Goal: Task Accomplishment & Management: Complete application form

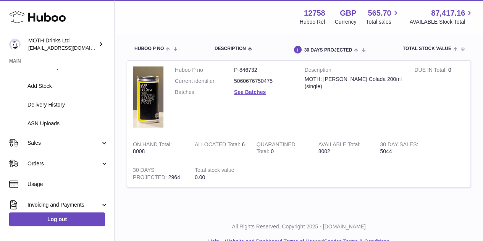
scroll to position [91, 0]
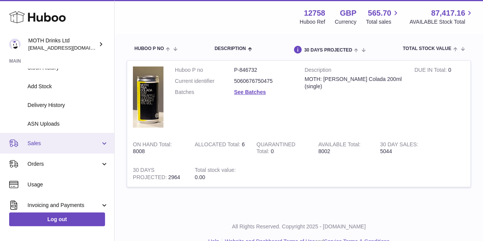
click at [38, 148] on link "Sales" at bounding box center [57, 143] width 114 height 21
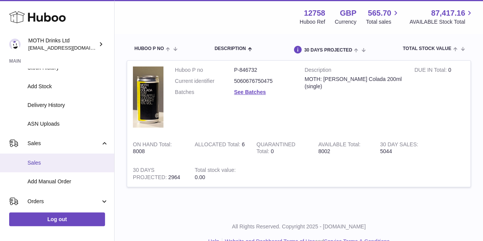
click at [37, 158] on link "Sales" at bounding box center [57, 162] width 114 height 19
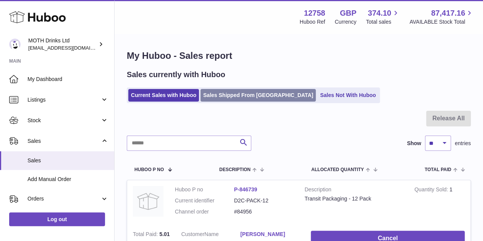
click at [218, 101] on link "Sales Shipped From [GEOGRAPHIC_DATA]" at bounding box center [257, 95] width 115 height 13
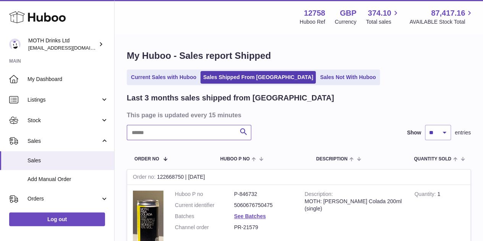
click at [209, 135] on input "text" at bounding box center [189, 132] width 124 height 15
paste input "*******"
type input "*******"
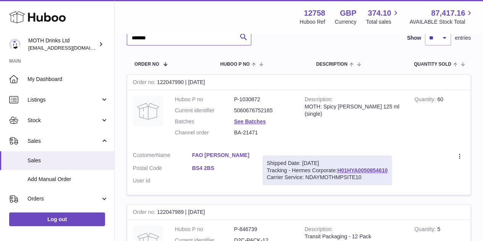
scroll to position [110, 0]
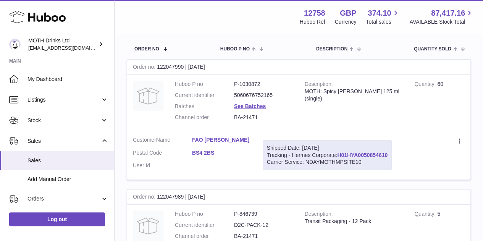
click at [357, 154] on link "H01HYA0050854610" at bounding box center [362, 155] width 50 height 6
click at [354, 152] on link "H01HYA0050854610" at bounding box center [362, 155] width 50 height 6
drag, startPoint x: 187, startPoint y: 153, endPoint x: 227, endPoint y: 150, distance: 40.2
click at [227, 150] on dl "Customer Name FAO Margaret Postal Code BS4 2BS User Id" at bounding box center [192, 154] width 118 height 37
copy dl "BS4 2BS"
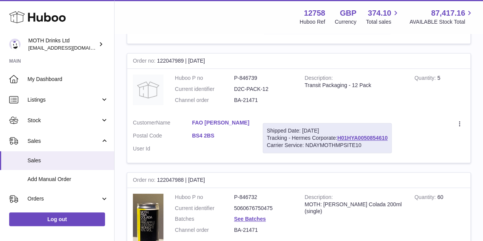
scroll to position [243, 0]
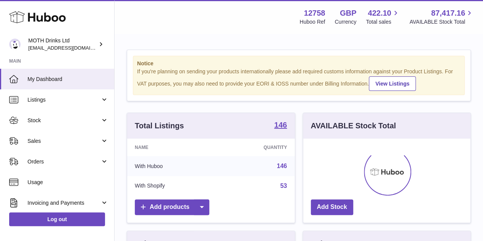
scroll to position [119, 167]
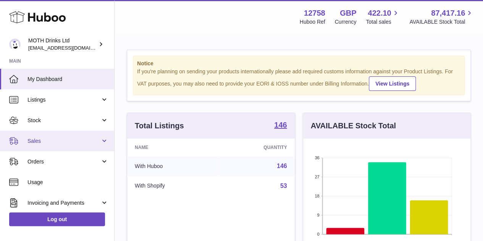
click at [27, 145] on link "Sales" at bounding box center [57, 140] width 114 height 21
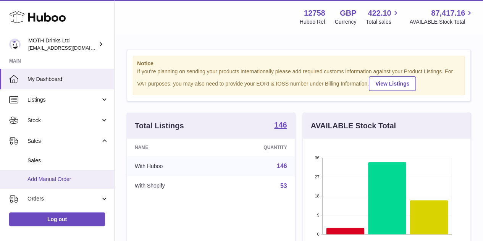
click at [37, 176] on span "Add Manual Order" at bounding box center [67, 179] width 81 height 7
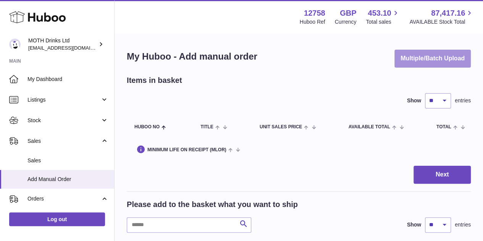
click at [410, 55] on button "Multiple/Batch Upload" at bounding box center [432, 59] width 76 height 18
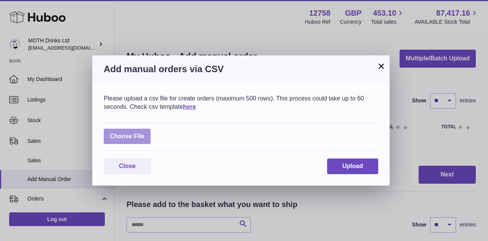
click at [111, 134] on label at bounding box center [127, 137] width 47 height 16
click at [145, 133] on input "file" at bounding box center [145, 132] width 0 height 0
type input "**********"
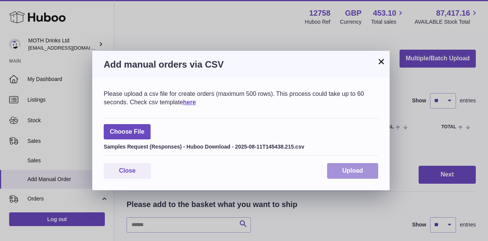
click at [359, 170] on span "Upload" at bounding box center [353, 170] width 21 height 6
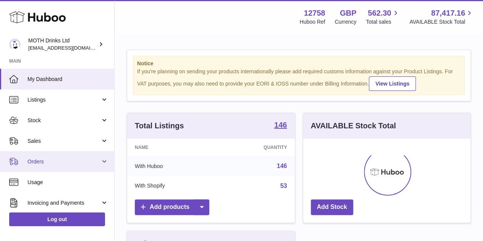
scroll to position [119, 167]
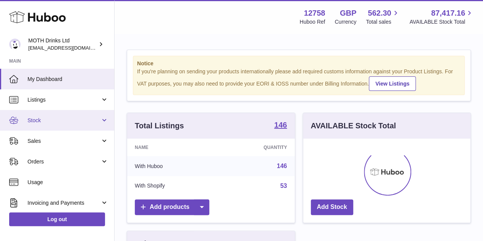
click at [53, 120] on span "Stock" at bounding box center [63, 120] width 73 height 7
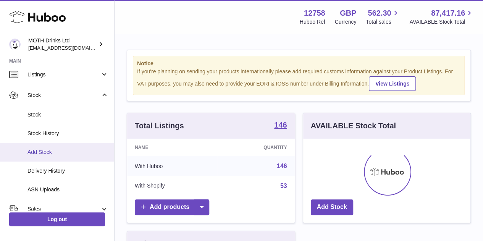
scroll to position [26, 0]
click at [50, 169] on span "Delivery History" at bounding box center [67, 170] width 81 height 7
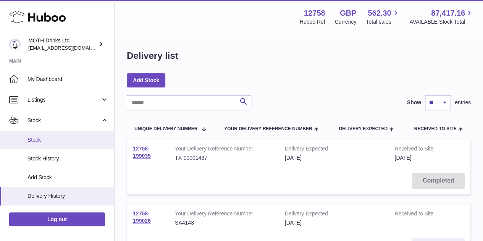
click at [51, 137] on span "Stock" at bounding box center [67, 139] width 81 height 7
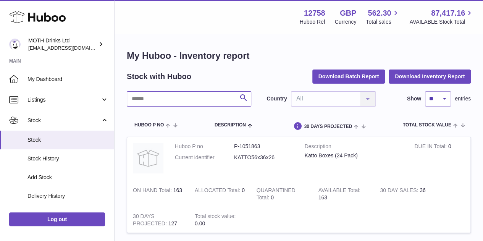
click at [146, 103] on input "text" at bounding box center [189, 98] width 124 height 15
type input "*"
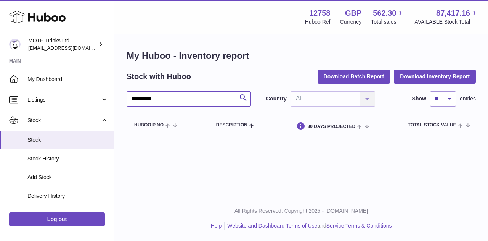
type input "**********"
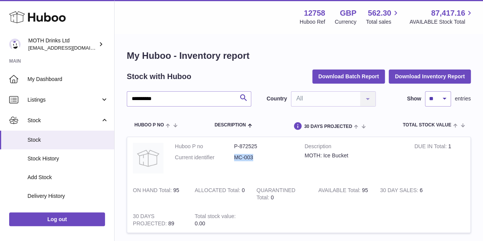
drag, startPoint x: 228, startPoint y: 160, endPoint x: 263, endPoint y: 163, distance: 35.2
click at [263, 163] on dl "Huboo P no P-872525 Current identifier MC-003" at bounding box center [234, 154] width 118 height 22
copy dl "MC-003"
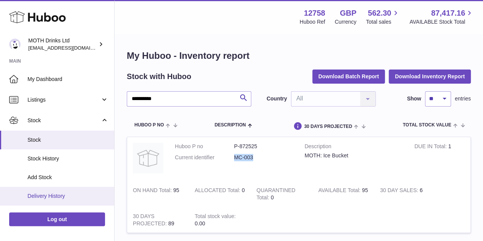
click at [50, 195] on span "Delivery History" at bounding box center [67, 195] width 81 height 7
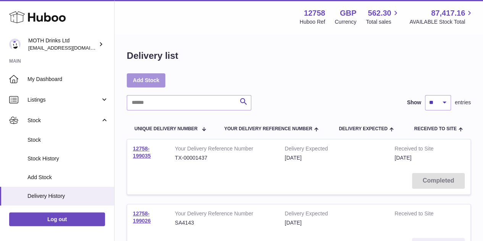
click at [144, 80] on link "Add Stock" at bounding box center [146, 80] width 39 height 14
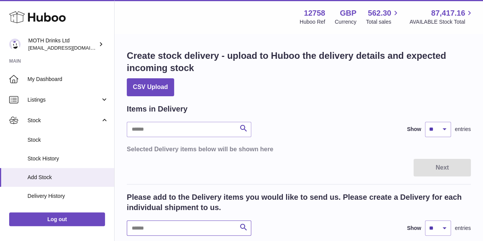
click at [159, 224] on input "text" at bounding box center [189, 227] width 124 height 15
paste input "******"
type input "******"
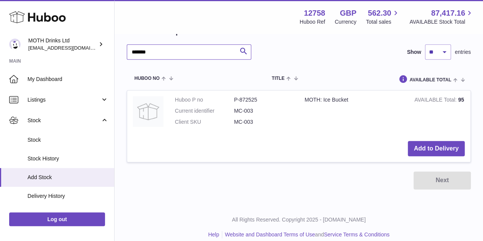
scroll to position [176, 0]
click at [434, 147] on button "Add to Delivery" at bounding box center [435, 149] width 57 height 16
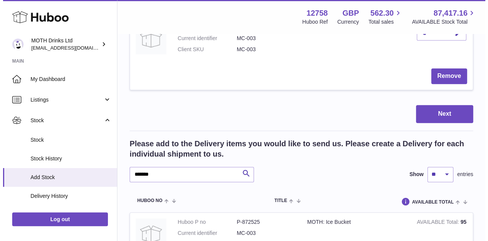
scroll to position [123, 0]
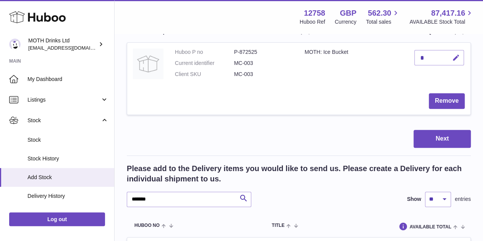
click at [459, 56] on icon "button" at bounding box center [456, 58] width 8 height 8
type input "***"
click at [366, 131] on div "Next" at bounding box center [299, 139] width 344 height 18
click at [428, 148] on div "Items in Delivery Search Show ** ** ** *** entries Huboo no Title Quantity Acti…" at bounding box center [299, 159] width 344 height 356
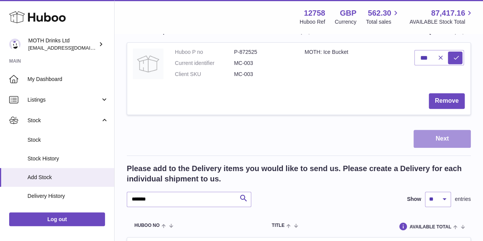
click at [425, 140] on button "Next" at bounding box center [441, 139] width 57 height 18
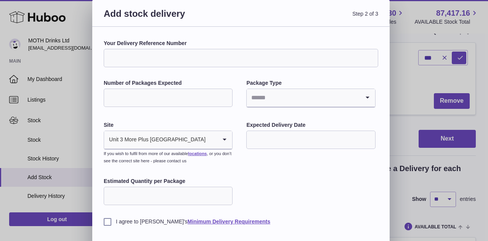
click at [192, 51] on input "Your Delivery Reference Number" at bounding box center [241, 58] width 275 height 18
paste input "******"
click at [156, 101] on input "Number of Packages Expected" at bounding box center [168, 98] width 129 height 18
drag, startPoint x: 161, startPoint y: 63, endPoint x: 84, endPoint y: 50, distance: 77.8
click at [84, 50] on div "Add stock delivery Step 2 of 3 Your Delivery Reference Number ****** Number of …" at bounding box center [244, 136] width 488 height 272
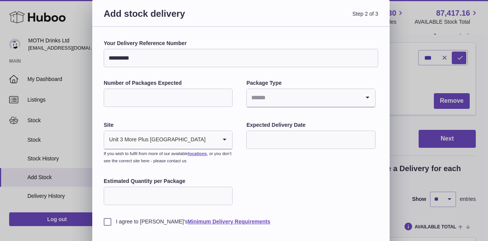
type input "*********"
drag, startPoint x: 183, startPoint y: 93, endPoint x: 252, endPoint y: 98, distance: 69.2
click at [183, 93] on input "Number of Packages Expected" at bounding box center [168, 98] width 129 height 18
click at [268, 105] on input "Search for option" at bounding box center [303, 98] width 113 height 18
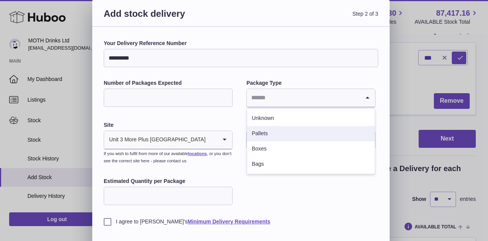
click at [258, 132] on li "Pallets" at bounding box center [310, 133] width 127 height 15
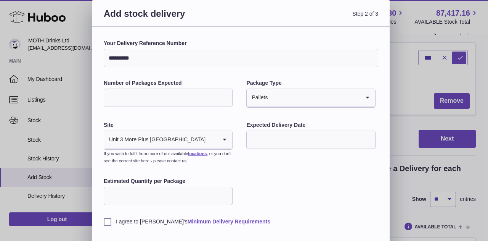
click at [180, 101] on input "Number of Packages Expected" at bounding box center [168, 98] width 129 height 18
type input "*"
click at [116, 195] on input "Estimated Quantity per Package" at bounding box center [168, 196] width 129 height 18
type input "***"
click at [287, 151] on div "Your Delivery Reference Number ********* Number of Packages Expected * Package …" at bounding box center [241, 132] width 275 height 185
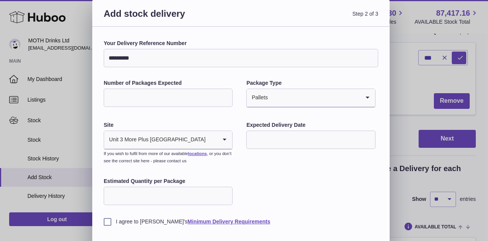
click at [282, 140] on input "text" at bounding box center [310, 139] width 129 height 18
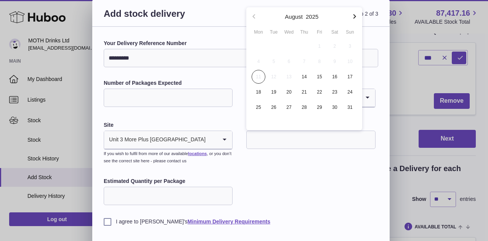
click at [356, 14] on icon "button" at bounding box center [354, 16] width 9 height 9
click at [260, 62] on span "8" at bounding box center [259, 62] width 14 height 14
type input "**********"
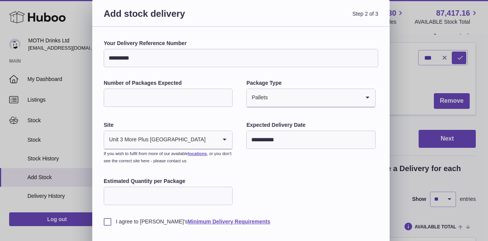
click at [106, 219] on label "I agree to [PERSON_NAME]'s Minimum Delivery Requirements" at bounding box center [241, 221] width 275 height 7
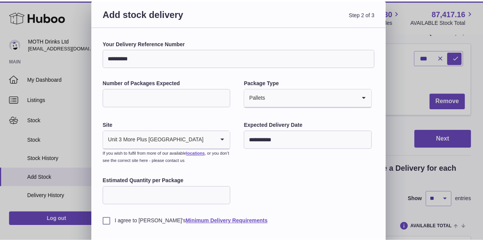
scroll to position [31, 0]
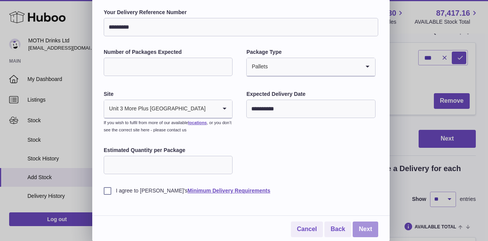
click at [364, 228] on link "Next" at bounding box center [366, 229] width 26 height 16
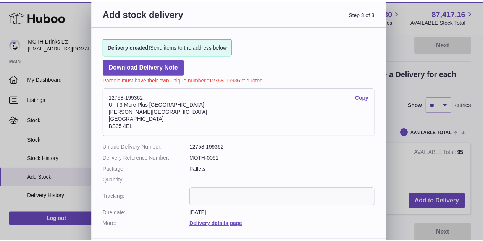
scroll to position [0, 0]
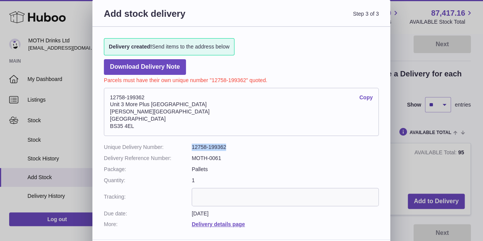
drag, startPoint x: 190, startPoint y: 143, endPoint x: 240, endPoint y: 147, distance: 49.7
click at [240, 147] on dl "Unique Delivery Number: 12758-199362 Delivery Reference Number: MOTH-0061 Packa…" at bounding box center [241, 185] width 275 height 84
copy dl "12758-199362"
